Goal: Navigation & Orientation: Find specific page/section

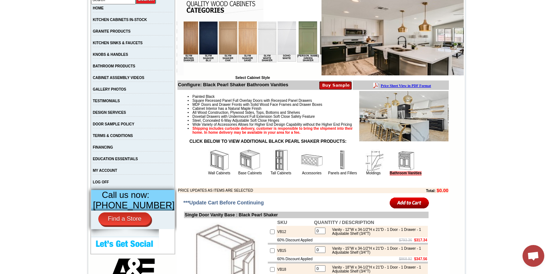
scroll to position [0, 1335]
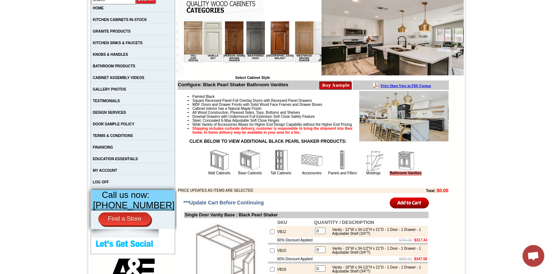
click at [354, 48] on img at bounding box center [363, 37] width 18 height 33
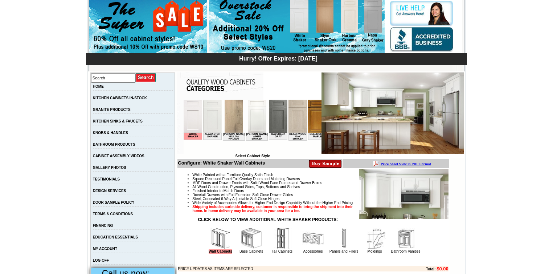
scroll to position [145, 0]
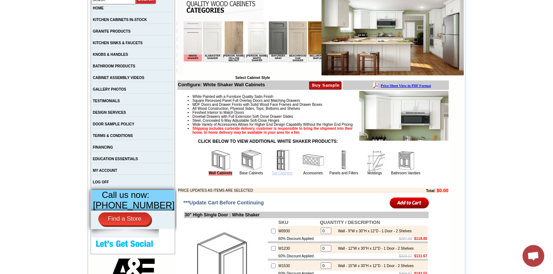
click at [280, 175] on link "Tall Cabinets" at bounding box center [282, 173] width 21 height 4
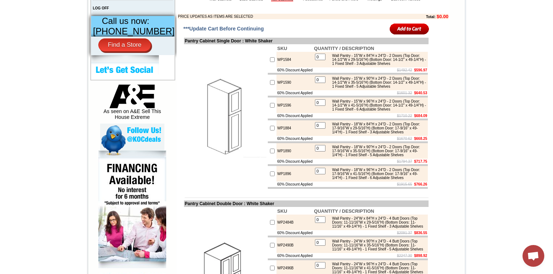
scroll to position [348, 0]
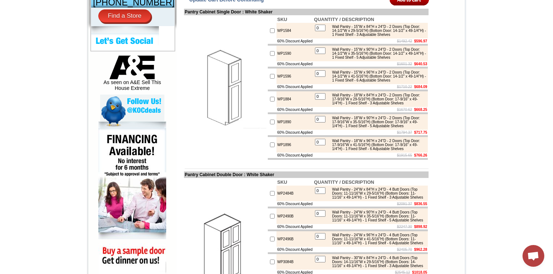
click at [38, 25] on body "[PHONE_NUMBER] Contact Us Find a Store Send Us a Design View Cart Shipping* Una…" at bounding box center [276, 222] width 553 height 1140
